Goal: Task Accomplishment & Management: Manage account settings

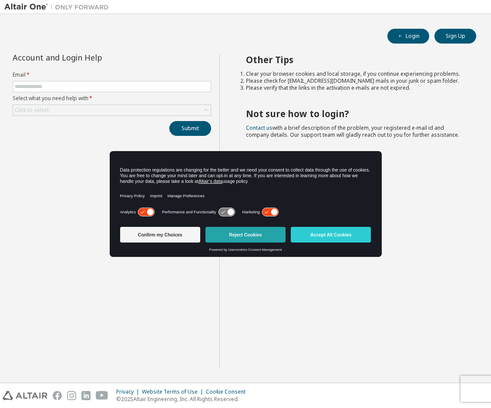
click at [265, 232] on button "Reject Cookies" at bounding box center [246, 235] width 80 height 16
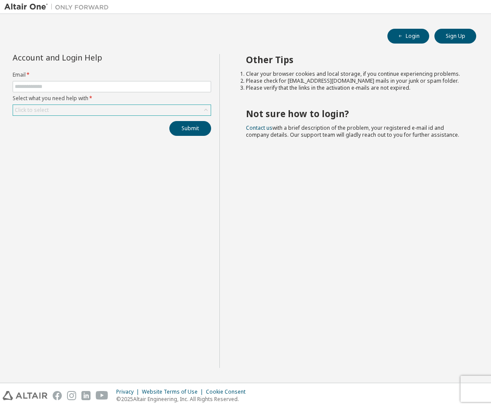
click at [140, 111] on div "Click to select" at bounding box center [112, 110] width 198 height 10
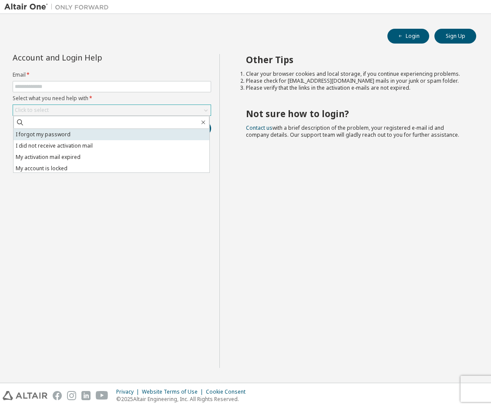
click at [62, 139] on li "I forgot my password" at bounding box center [112, 134] width 196 height 11
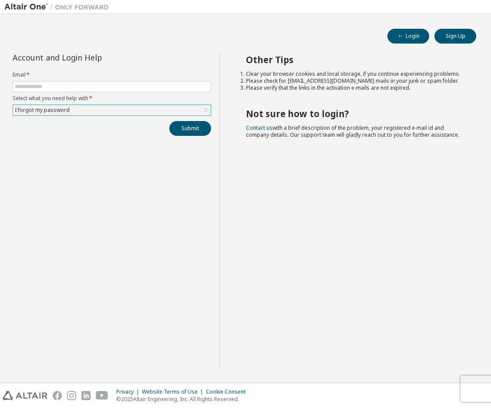
click at [78, 94] on form "Email * Select what you need help with * I forgot my password" at bounding box center [112, 93] width 199 height 44
click at [82, 88] on input "text" at bounding box center [112, 86] width 194 height 7
type input "**********"
click at [189, 132] on button "Submit" at bounding box center [190, 128] width 42 height 15
